Goal: Task Accomplishment & Management: Use online tool/utility

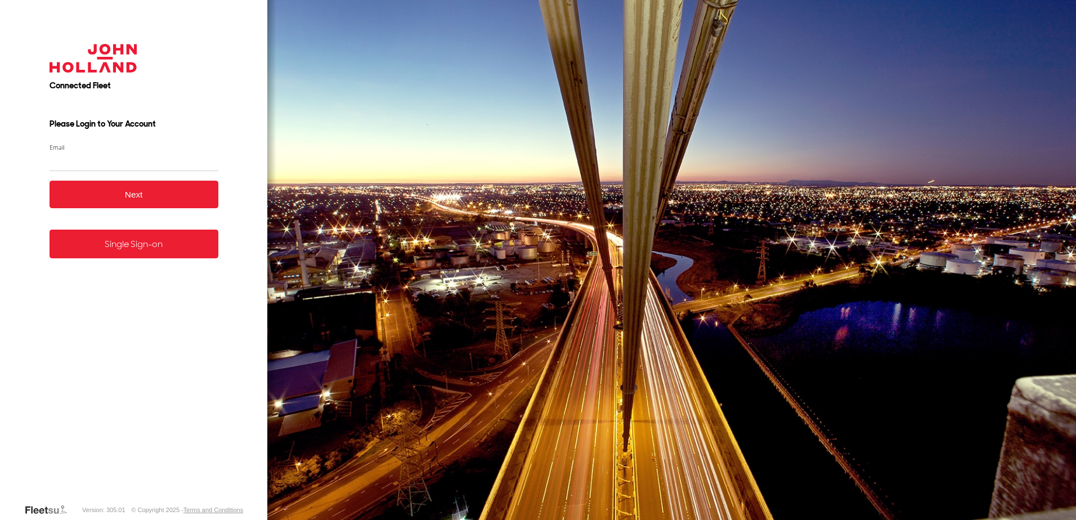
click at [129, 256] on link "Single Sign-on" at bounding box center [134, 244] width 169 height 29
click at [131, 242] on link "Single Sign-on" at bounding box center [134, 244] width 169 height 29
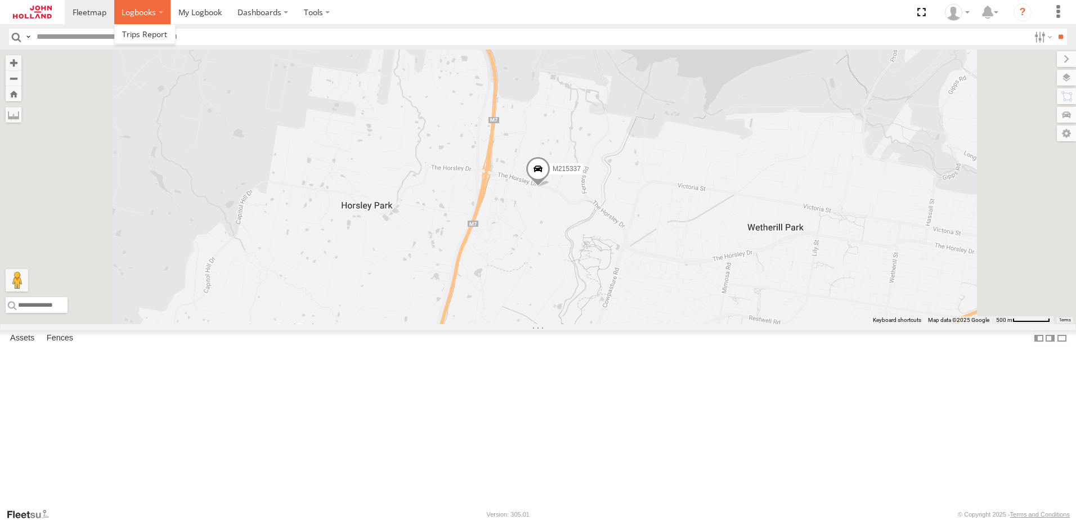
click at [149, 11] on span at bounding box center [139, 12] width 34 height 11
click at [202, 10] on span at bounding box center [199, 12] width 43 height 11
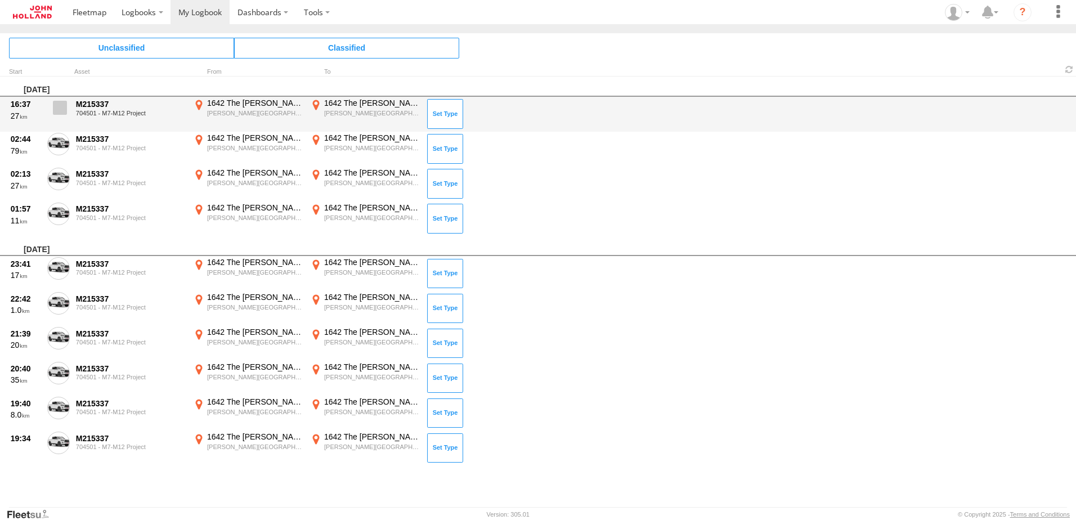
click at [53, 109] on label at bounding box center [58, 111] width 23 height 26
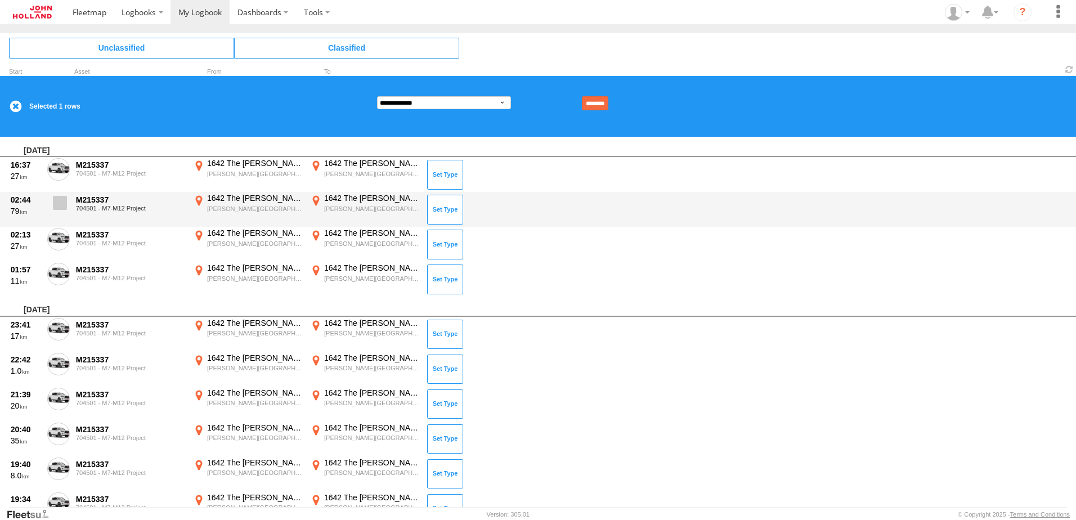
click at [55, 205] on span at bounding box center [60, 203] width 14 height 14
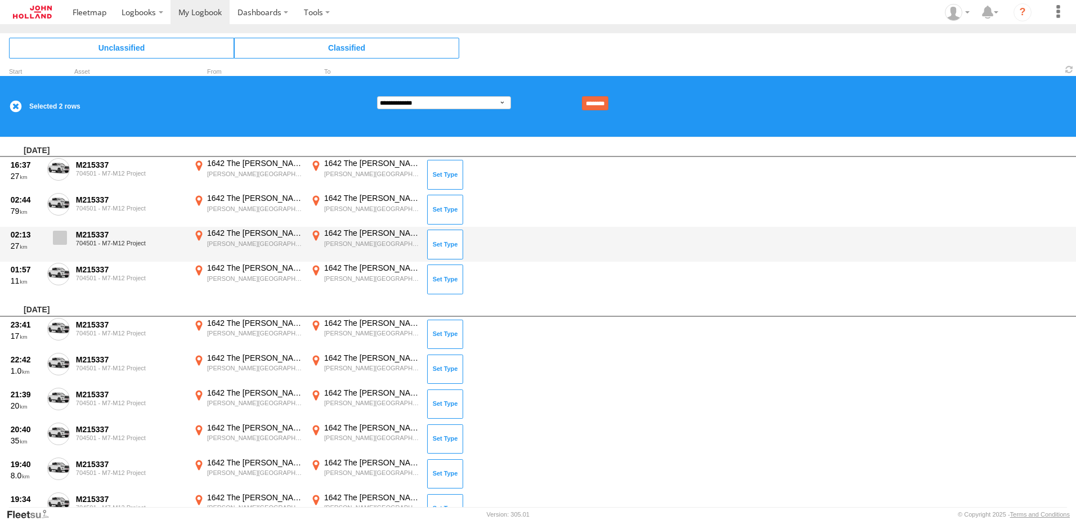
drag, startPoint x: 62, startPoint y: 234, endPoint x: 59, endPoint y: 246, distance: 12.2
click at [62, 235] on span at bounding box center [60, 238] width 14 height 14
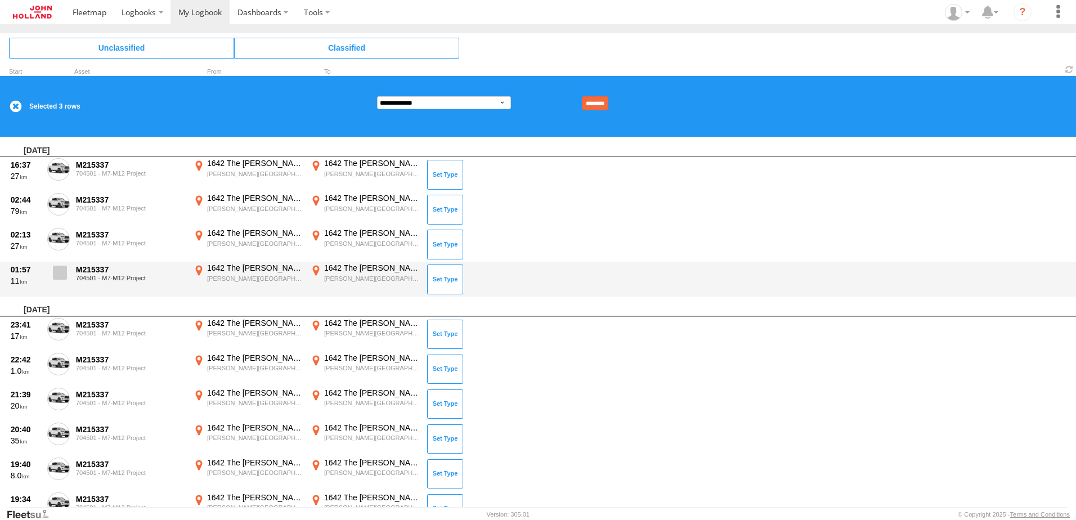
click at [53, 269] on span at bounding box center [60, 273] width 14 height 14
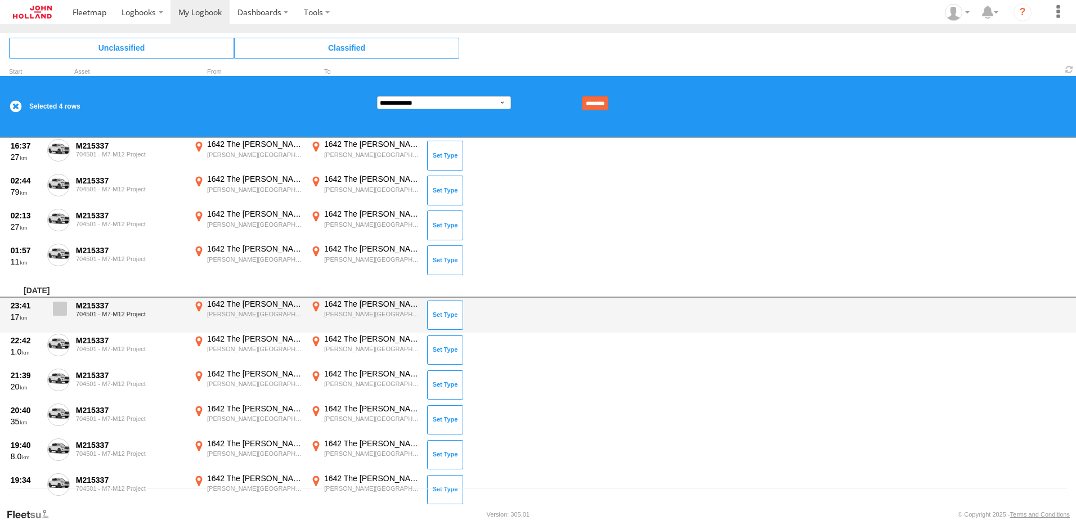
scroll to position [37, 0]
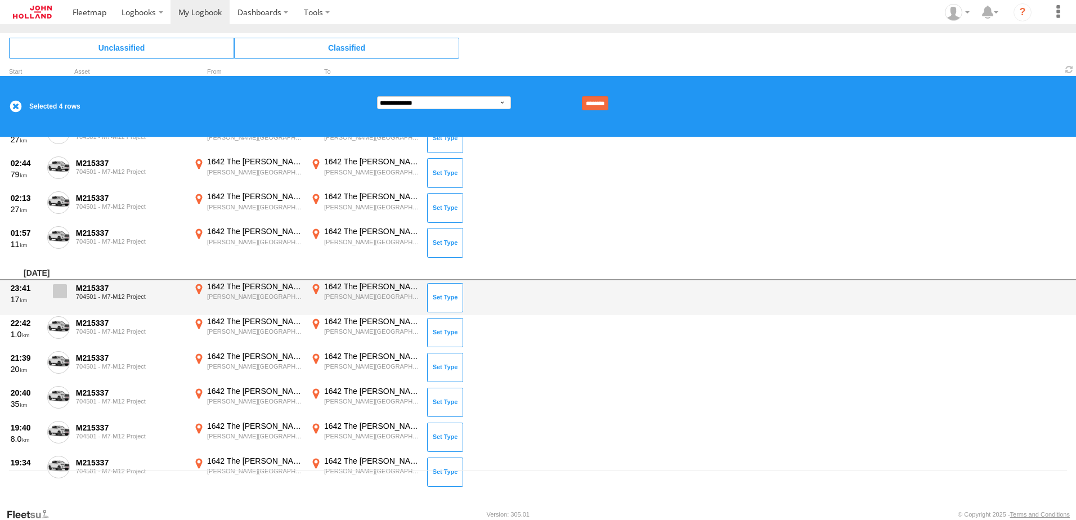
click at [60, 289] on span at bounding box center [60, 291] width 14 height 14
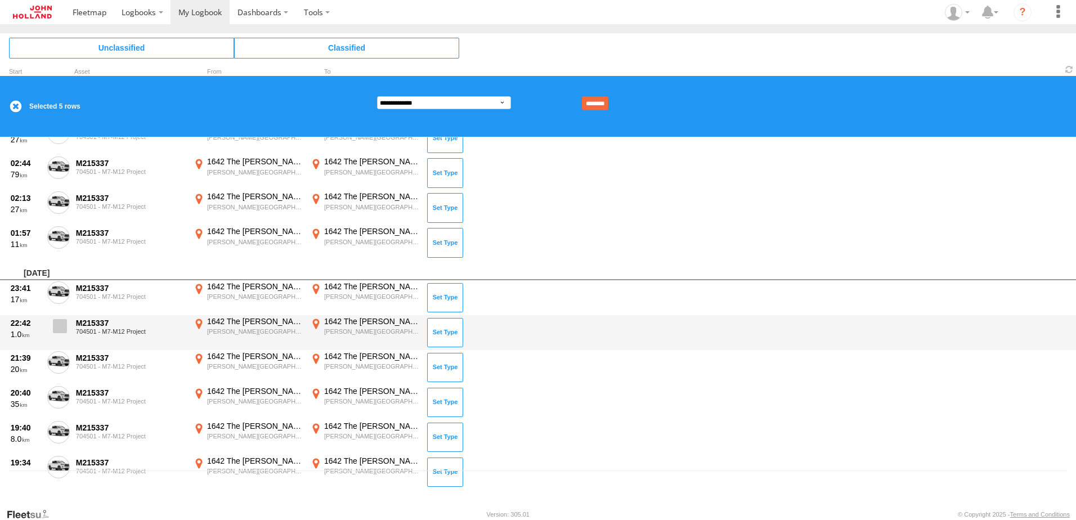
click at [59, 328] on span at bounding box center [60, 326] width 14 height 14
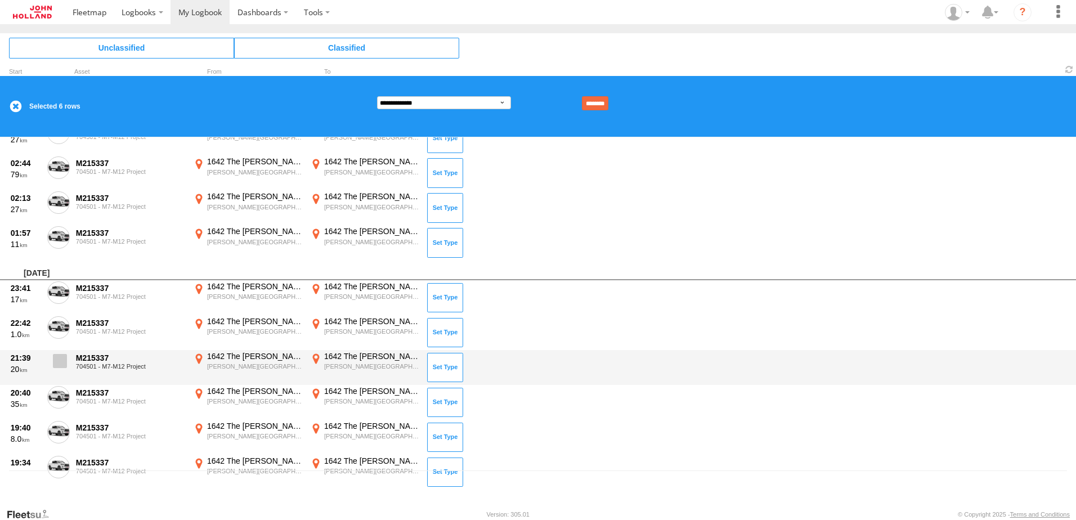
click at [56, 360] on span at bounding box center [60, 361] width 14 height 14
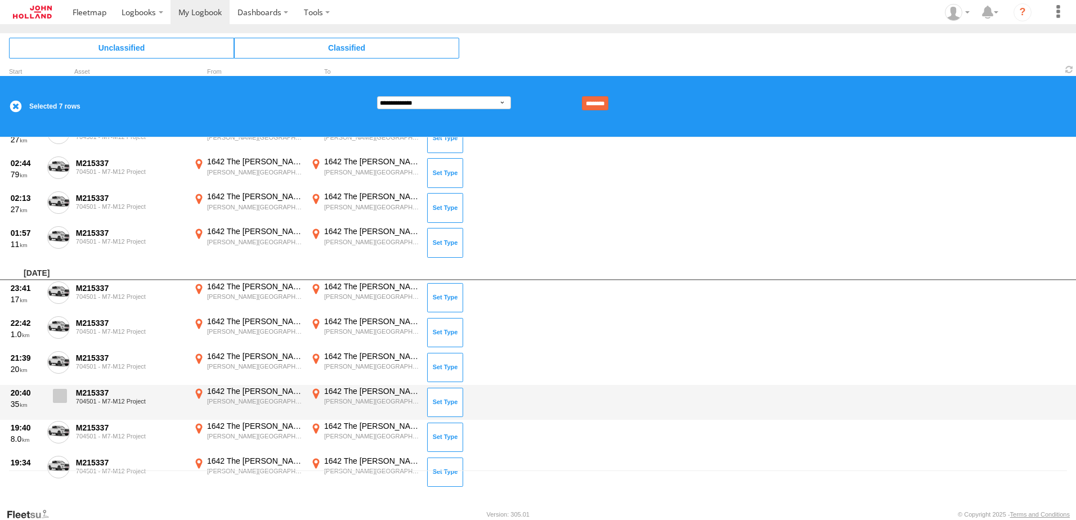
click at [57, 388] on label at bounding box center [58, 399] width 23 height 26
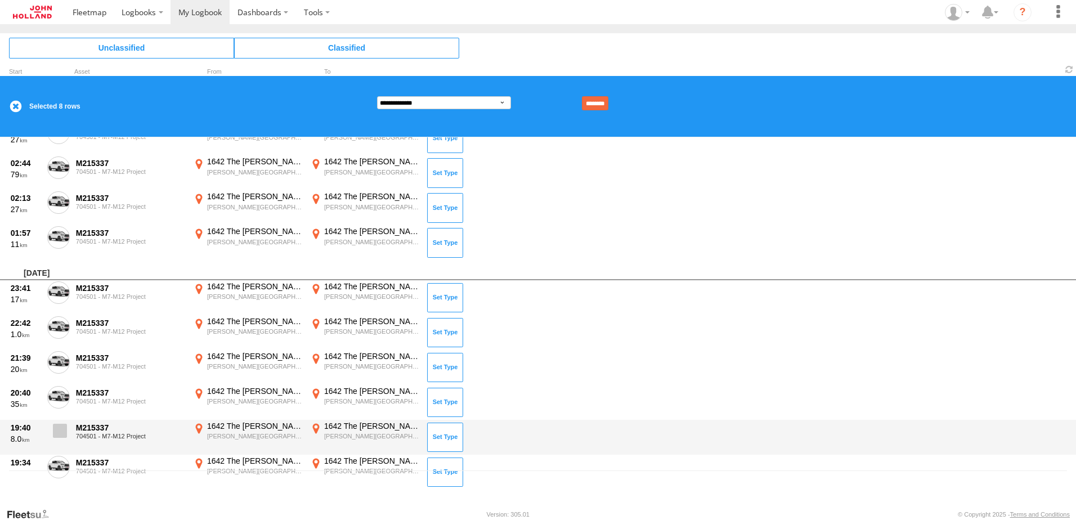
click at [57, 430] on span at bounding box center [60, 431] width 14 height 14
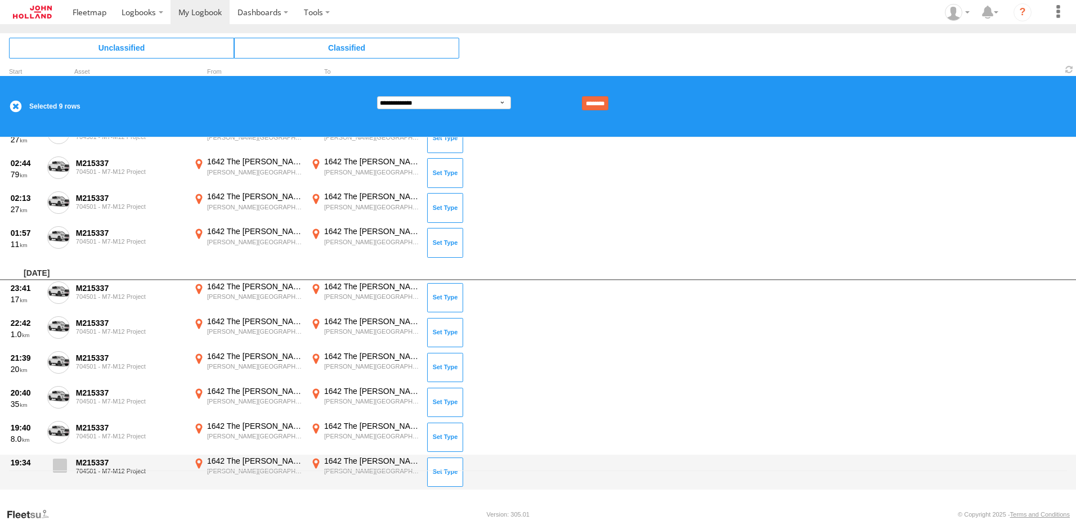
click at [61, 456] on label at bounding box center [58, 469] width 23 height 26
click at [66, 464] on span at bounding box center [60, 466] width 14 height 14
drag, startPoint x: 65, startPoint y: 464, endPoint x: 435, endPoint y: 286, distance: 410.4
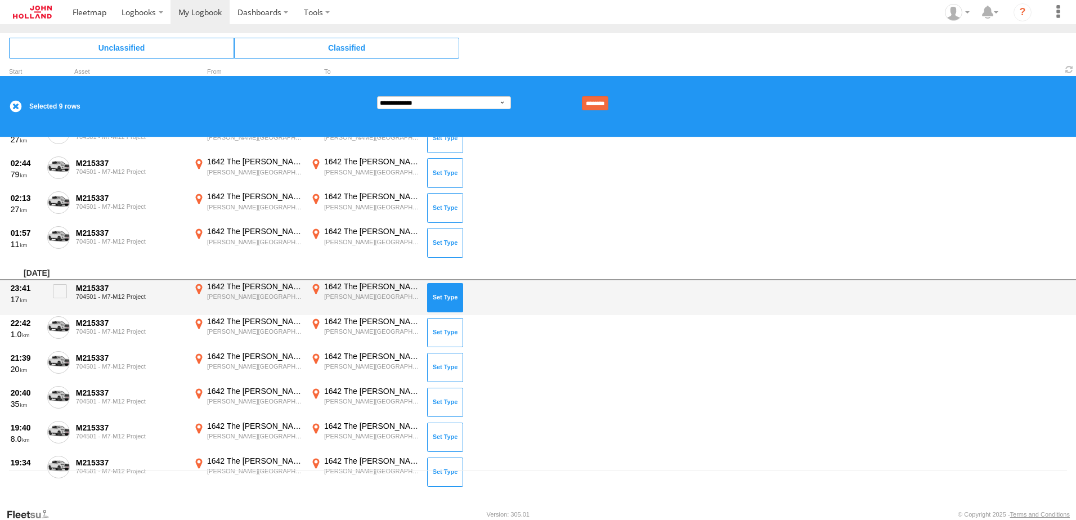
click at [67, 463] on label at bounding box center [58, 469] width 23 height 26
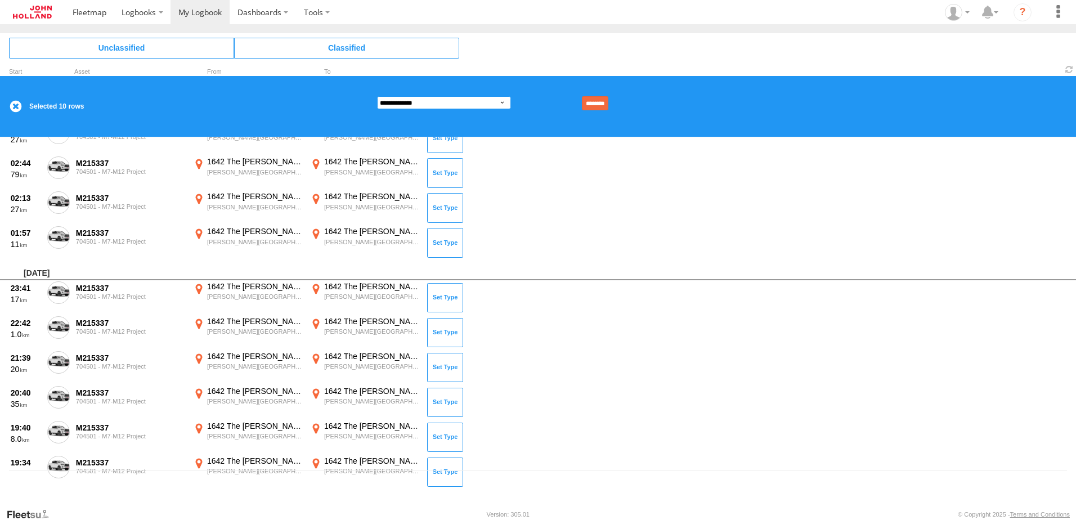
click at [487, 103] on select "**********" at bounding box center [444, 102] width 134 height 13
select select "**"
click at [377, 96] on select "**********" at bounding box center [444, 102] width 134 height 13
click at [608, 108] on input "********" at bounding box center [595, 103] width 26 height 14
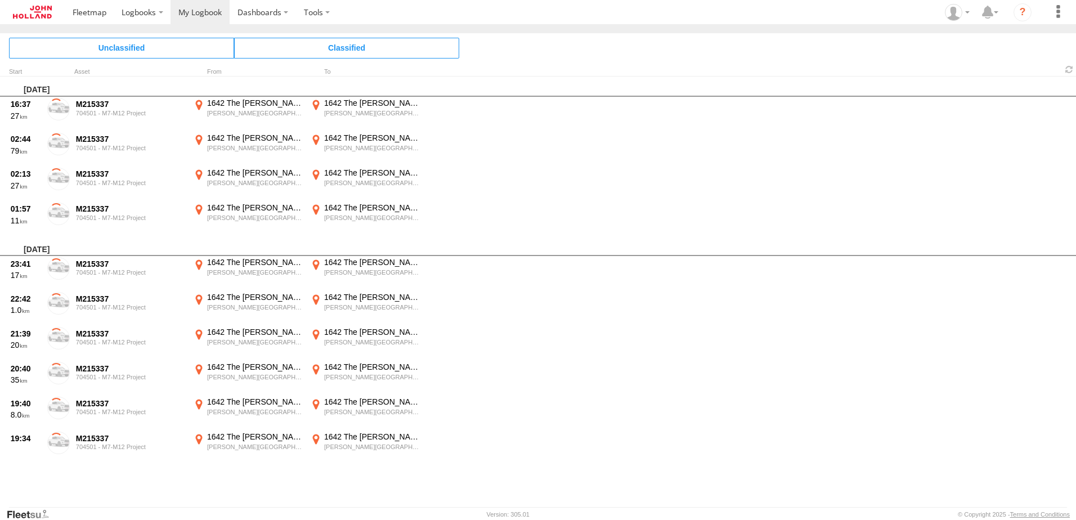
scroll to position [0, 0]
